Goal: Task Accomplishment & Management: Manage account settings

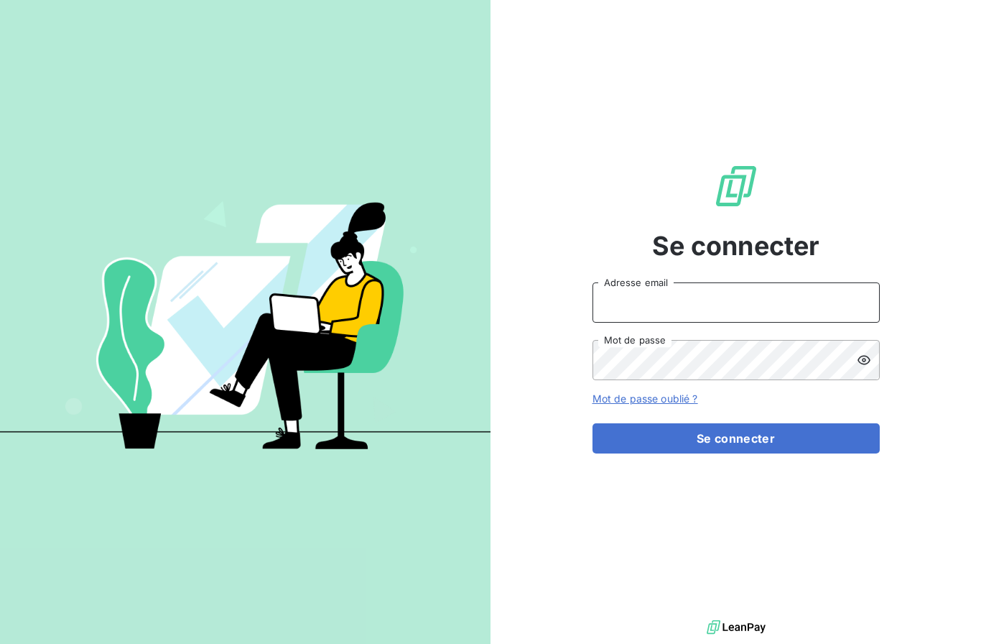
click at [826, 323] on input "Adresse email" at bounding box center [736, 302] width 287 height 40
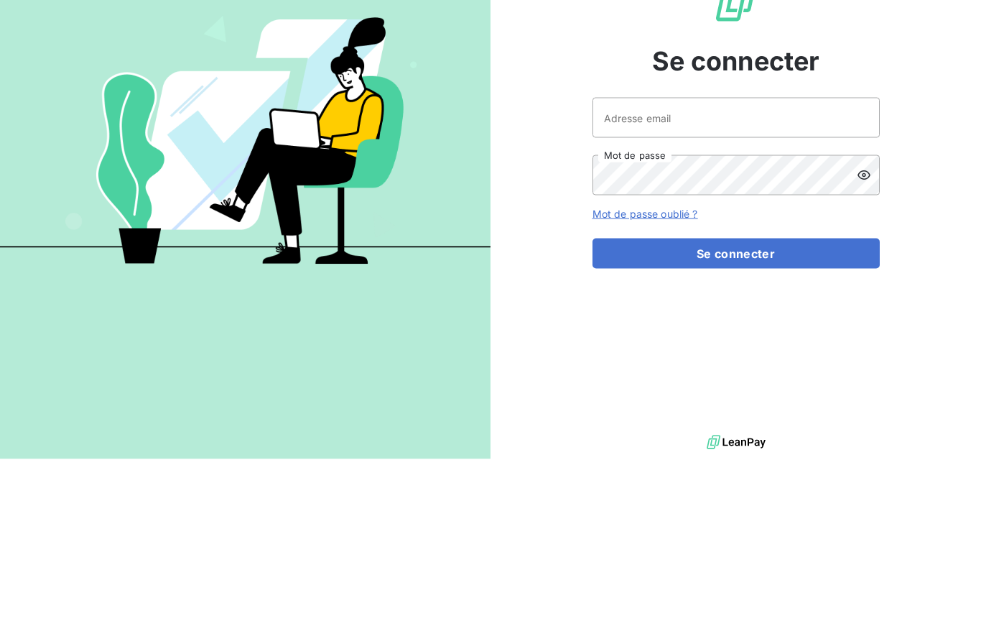
scroll to position [51, 0]
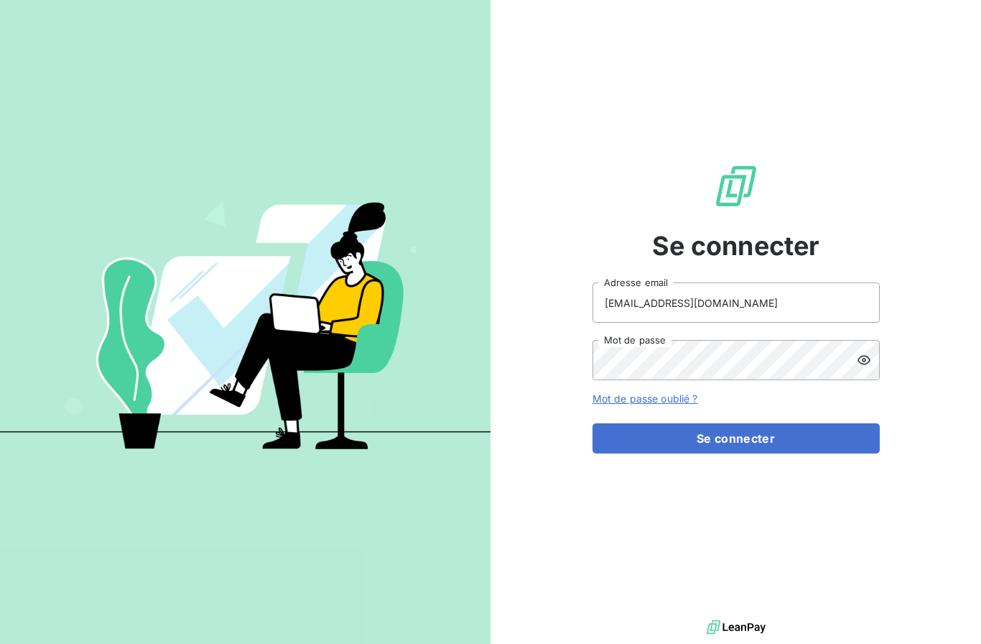
type input "[EMAIL_ADDRESS][DOMAIN_NAME]"
click at [834, 423] on button "Se connecter" at bounding box center [736, 438] width 287 height 30
click at [814, 323] on input "Adresse email" at bounding box center [736, 302] width 287 height 40
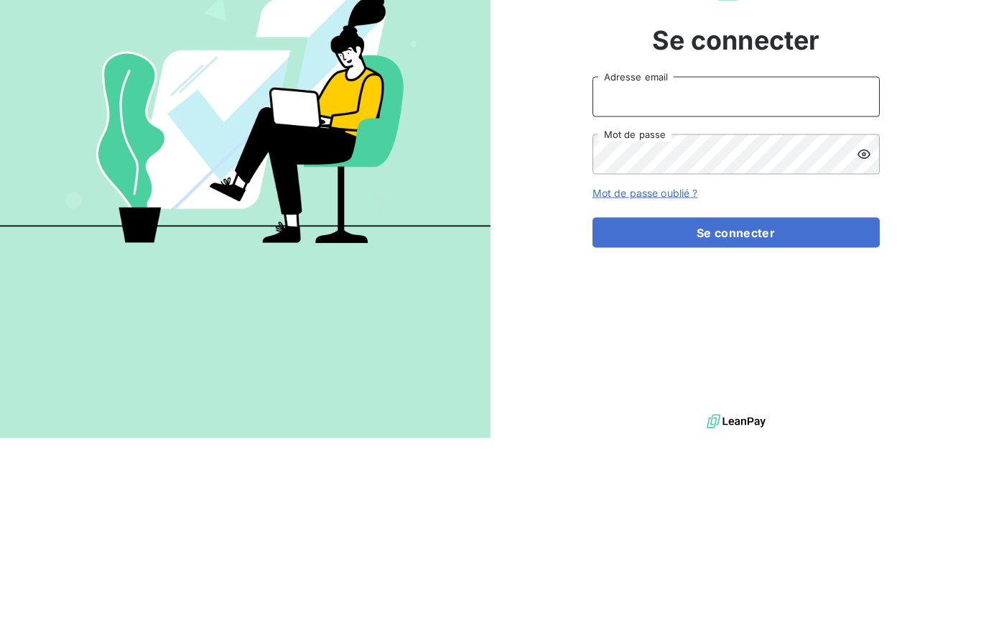
scroll to position [92, 0]
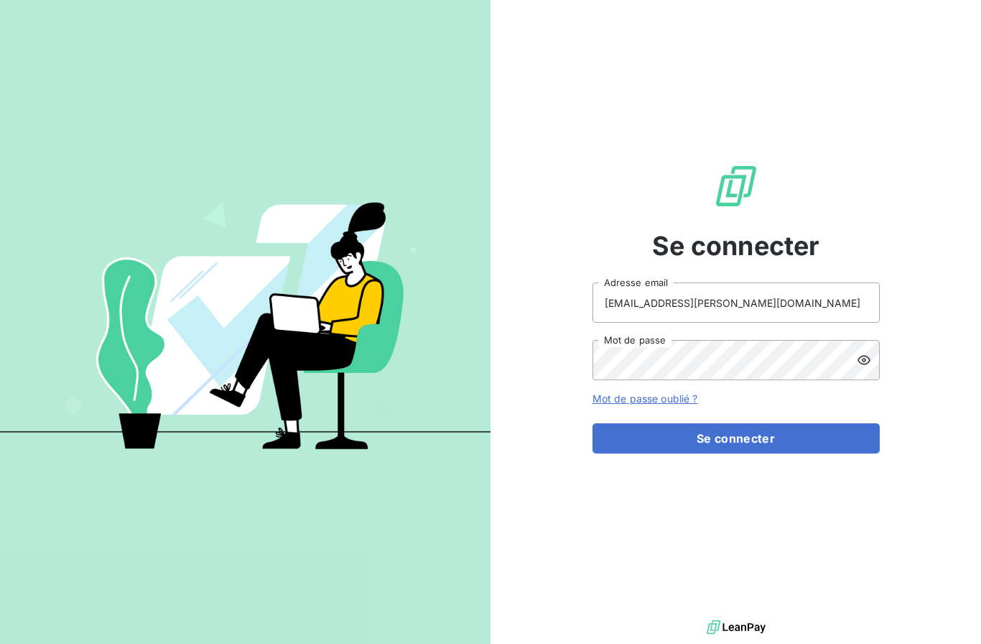
type input "romain.ruccione@protech-3cr.com"
click at [853, 423] on button "Se connecter" at bounding box center [736, 438] width 287 height 30
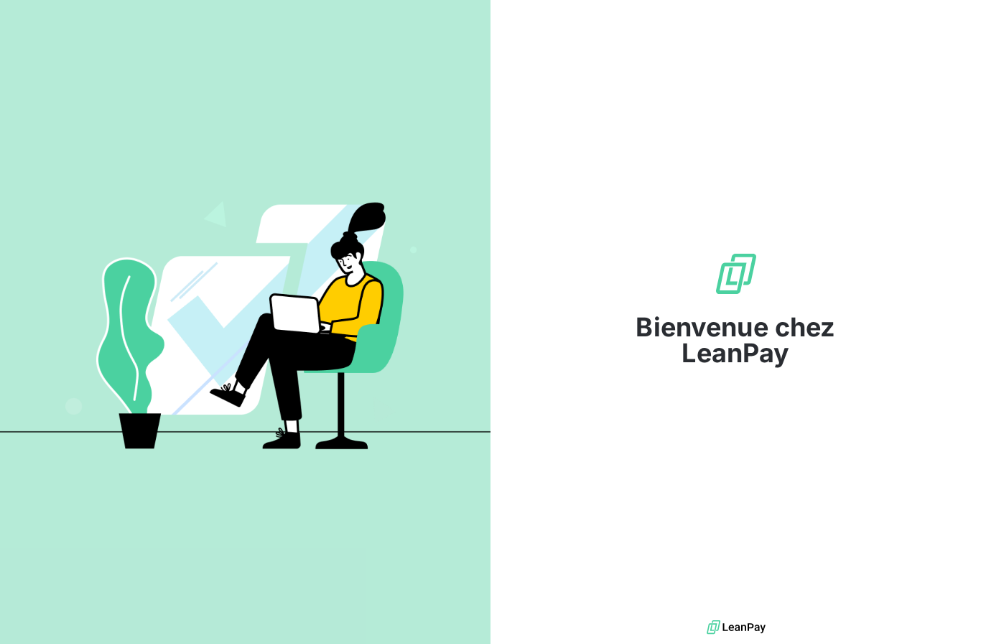
scroll to position [0, 0]
